Goal: Navigation & Orientation: Go to known website

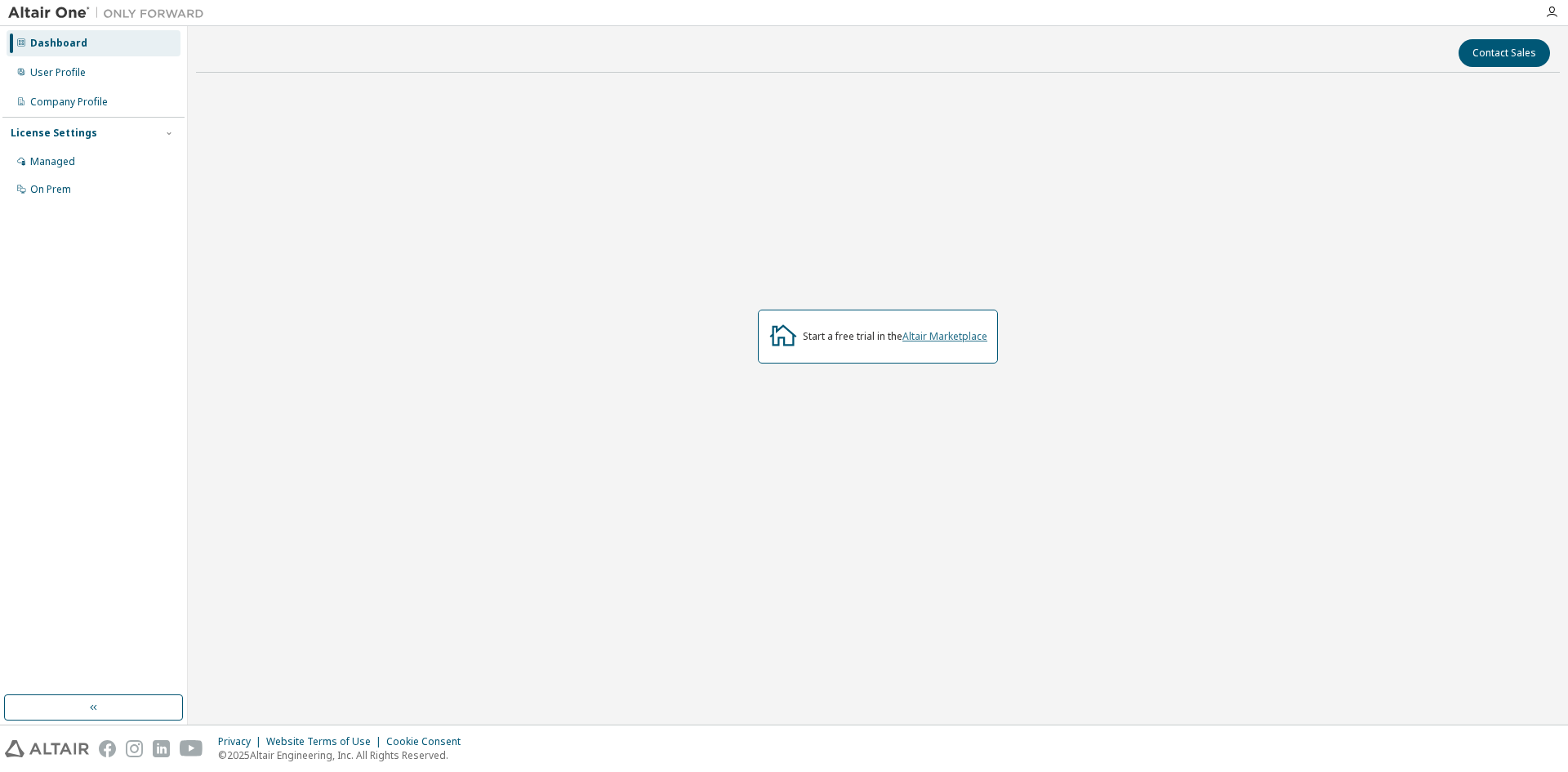
click at [968, 333] on link "Altair Marketplace" at bounding box center [945, 336] width 85 height 13
